Goal: Check status

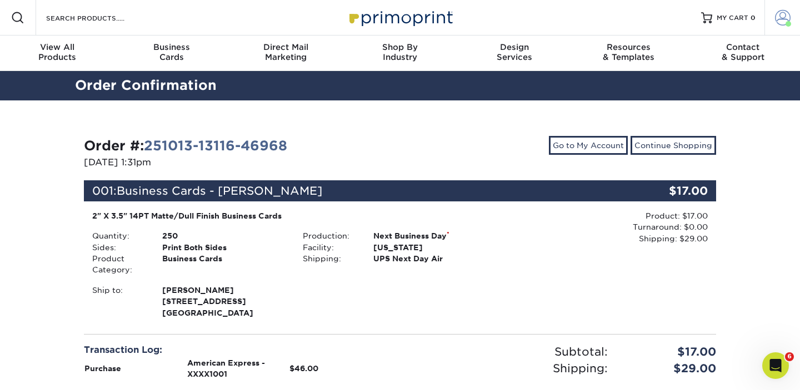
click at [780, 16] on span at bounding box center [783, 18] width 16 height 16
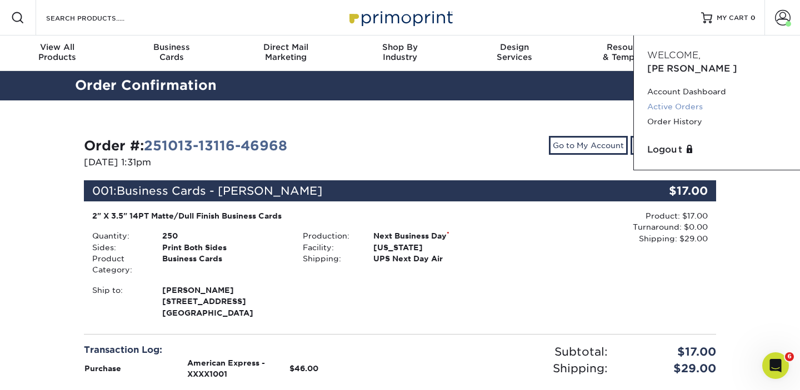
click at [678, 99] on link "Active Orders" at bounding box center [716, 106] width 139 height 15
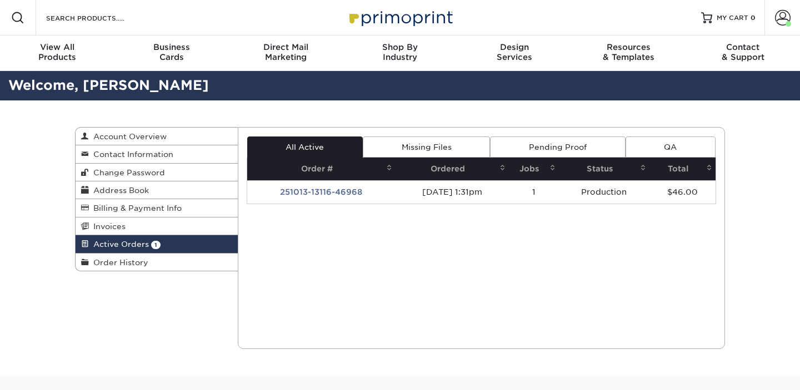
click at [372, 195] on td "251013-13116-46968" at bounding box center [321, 192] width 148 height 23
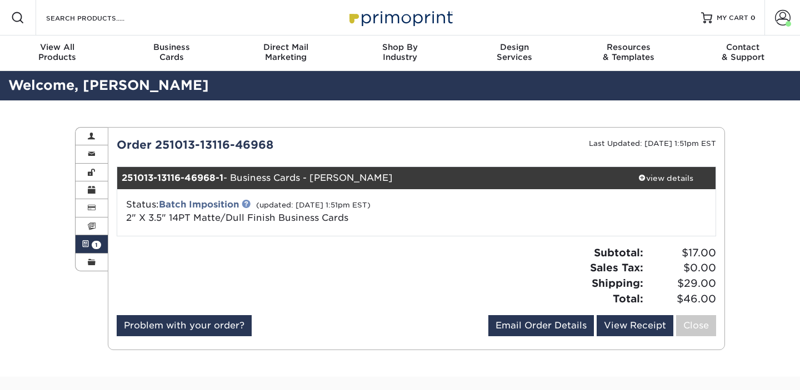
click at [247, 204] on link at bounding box center [246, 203] width 9 height 9
